Goal: Check status

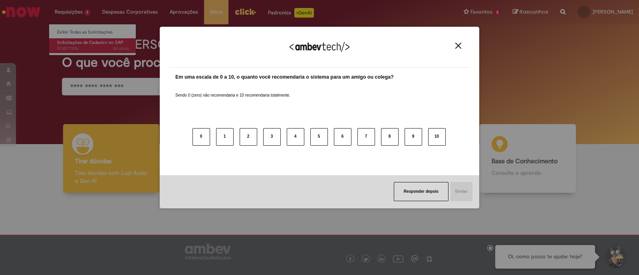
click at [89, 45] on div "Agradecemos seu feedback! Em uma escala de 0 a 10, o quanto você recomendaria o…" at bounding box center [319, 137] width 639 height 275
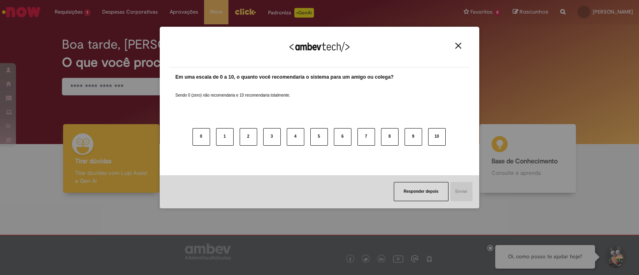
click at [455, 47] on button "Close" at bounding box center [458, 45] width 11 height 7
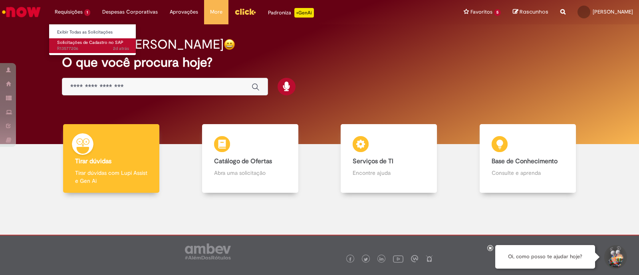
click at [92, 48] on span "2d atrás 2 dias atrás R13577206" at bounding box center [93, 49] width 72 height 6
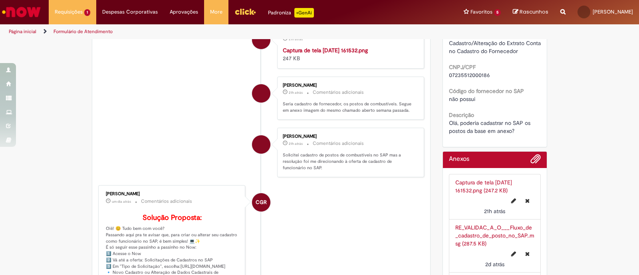
scroll to position [189, 0]
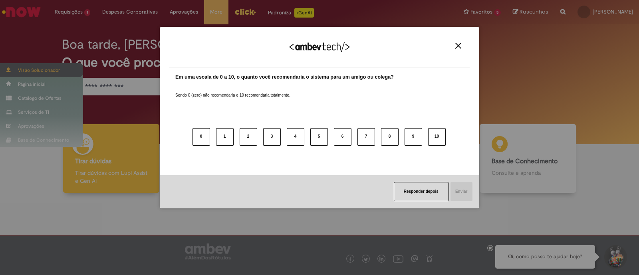
click at [14, 71] on div "Agradecemos seu feedback! Em uma escala de 0 a 10, o quanto você recomendaria o…" at bounding box center [319, 137] width 639 height 275
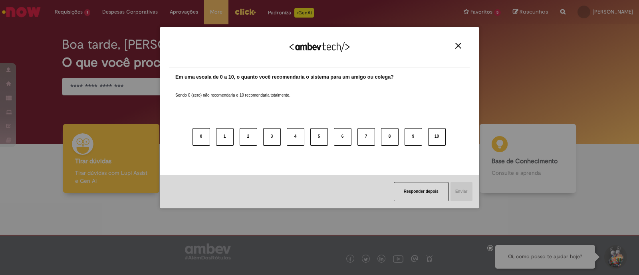
click at [456, 48] on img "Close" at bounding box center [458, 46] width 6 height 6
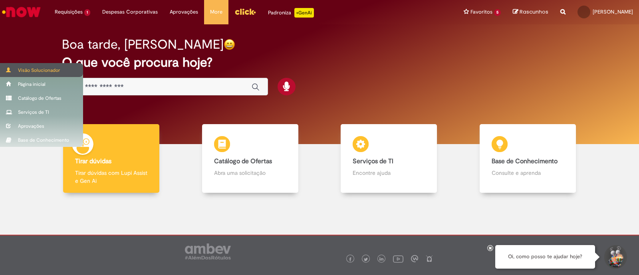
click at [8, 68] on span at bounding box center [9, 69] width 6 height 5
